Goal: Navigation & Orientation: Find specific page/section

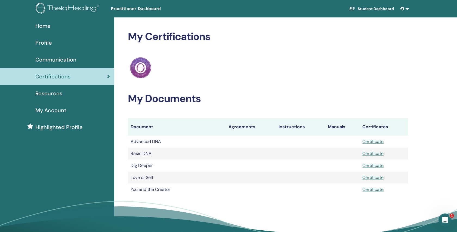
click at [61, 128] on span "Highlighted Profile" at bounding box center [58, 127] width 47 height 8
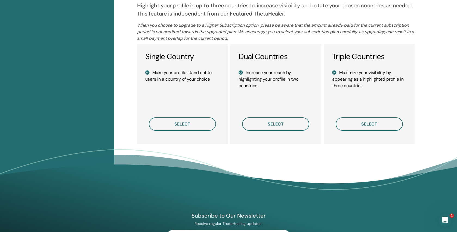
scroll to position [391, 0]
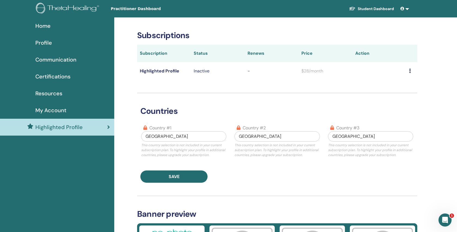
click at [58, 73] on span "Certifications" at bounding box center [52, 76] width 35 height 8
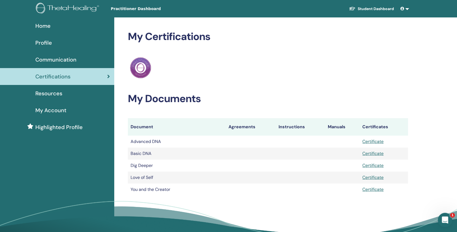
click at [444, 220] on icon "Ouvrir le Messenger Intercom" at bounding box center [444, 219] width 9 height 9
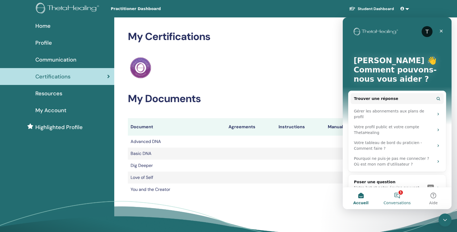
click at [400, 197] on button "1 Conversations" at bounding box center [397, 198] width 36 height 22
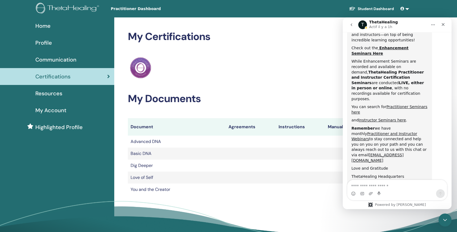
scroll to position [273, 0]
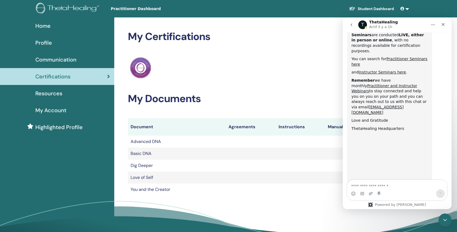
click at [305, 59] on div "ThetaHealing Practitioner" at bounding box center [268, 68] width 280 height 24
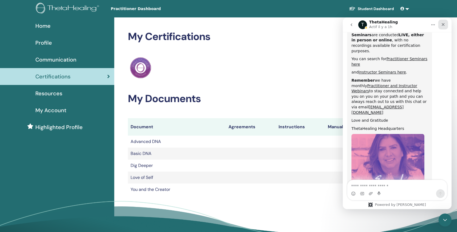
click at [443, 23] on icon "Fermer" at bounding box center [443, 24] width 4 height 4
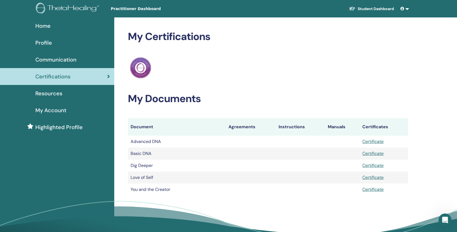
scroll to position [0, 0]
